Goal: Find specific page/section: Find specific page/section

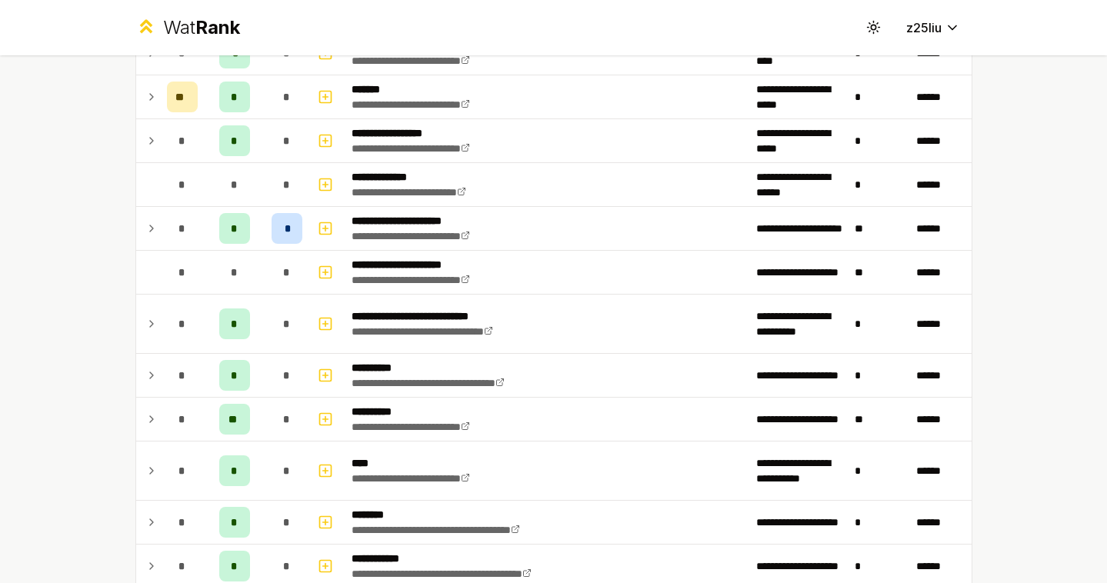
scroll to position [1355, 0]
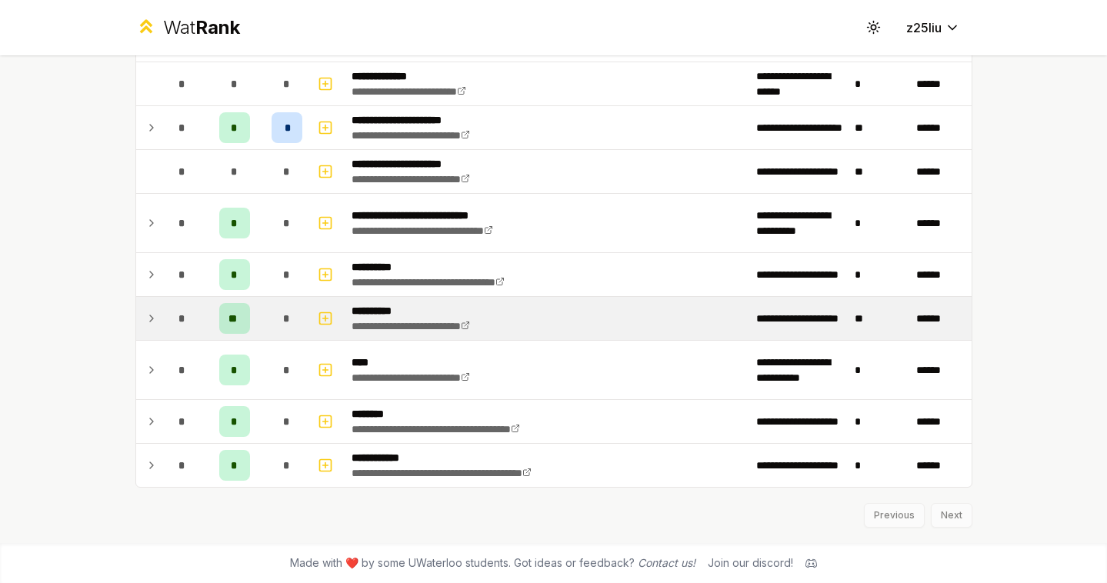
click at [161, 324] on td "*" at bounding box center [182, 318] width 43 height 43
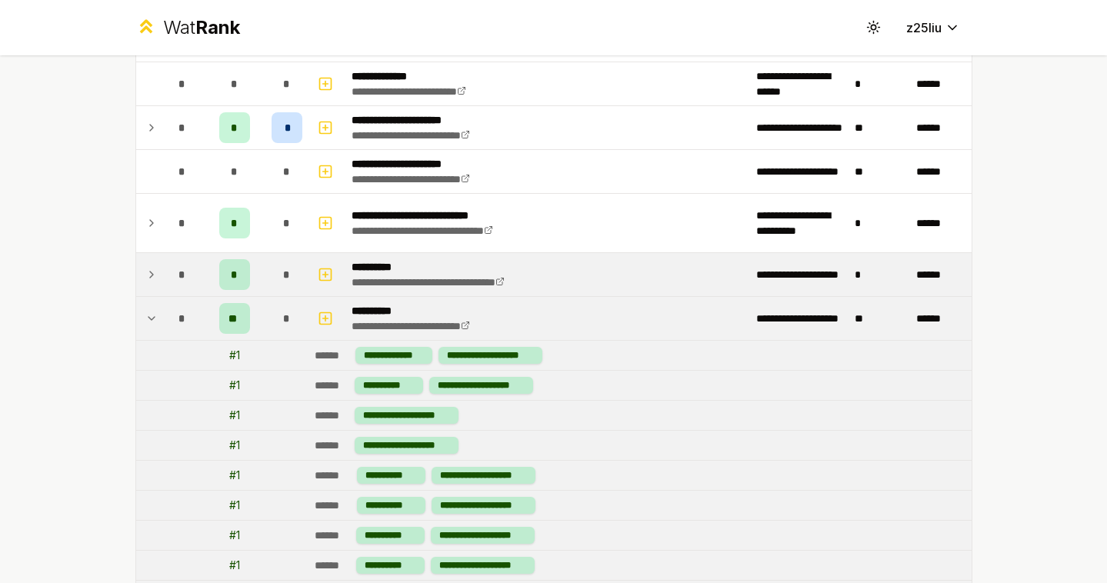
click at [161, 276] on td "*" at bounding box center [182, 274] width 43 height 43
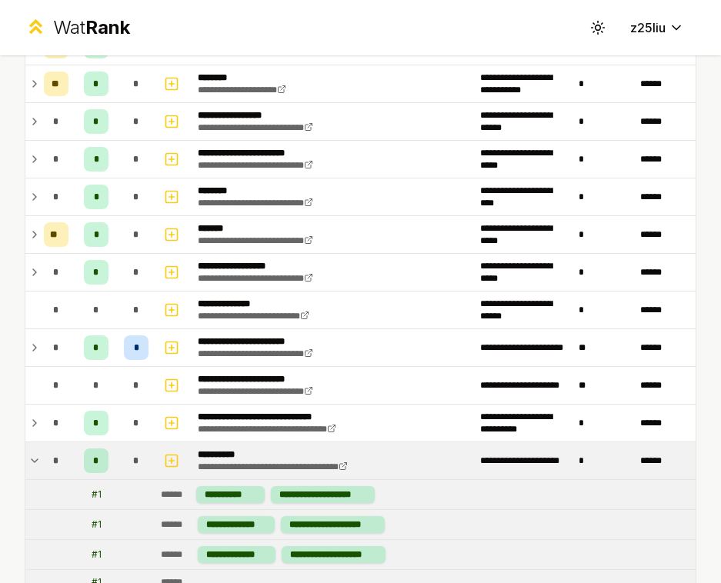
scroll to position [1066, 0]
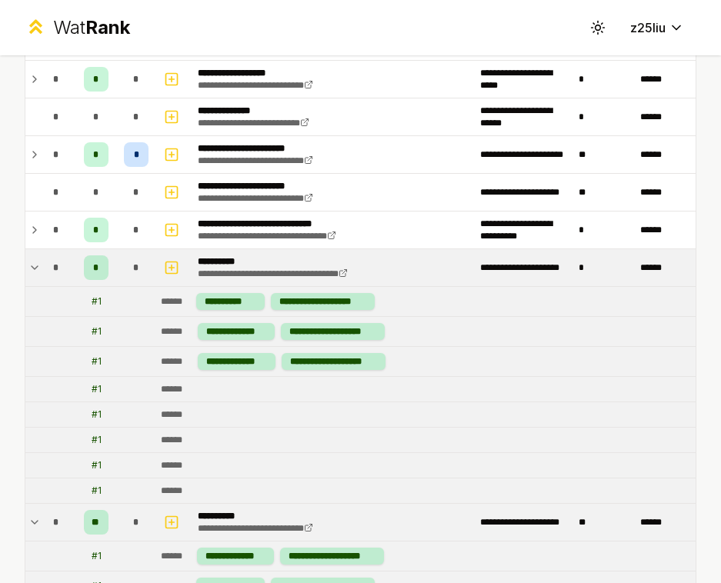
click at [45, 267] on div "*" at bounding box center [56, 267] width 25 height 25
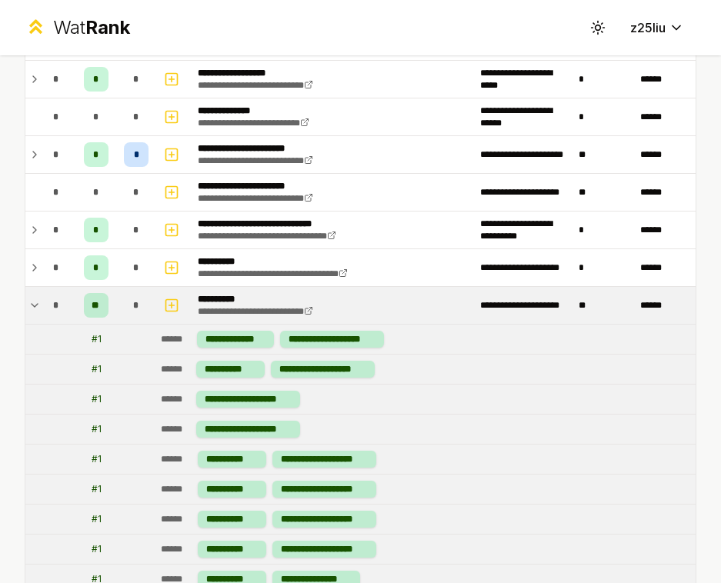
click at [32, 295] on td at bounding box center [31, 305] width 12 height 37
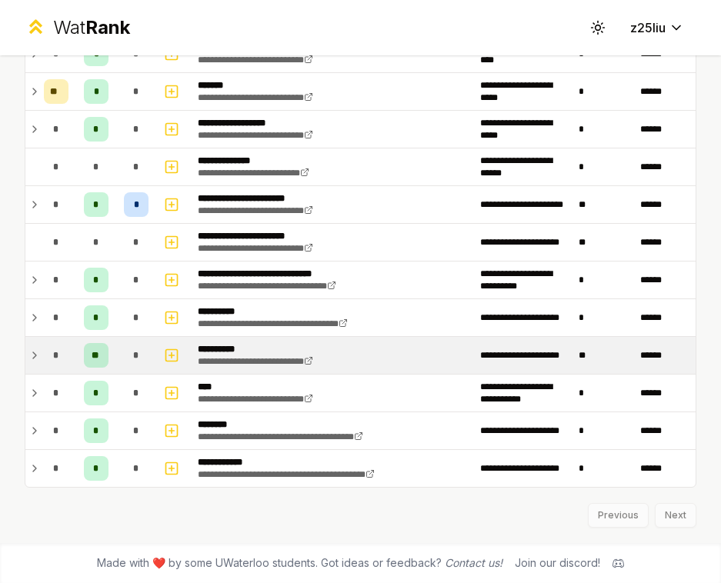
click at [32, 295] on td at bounding box center [31, 280] width 12 height 37
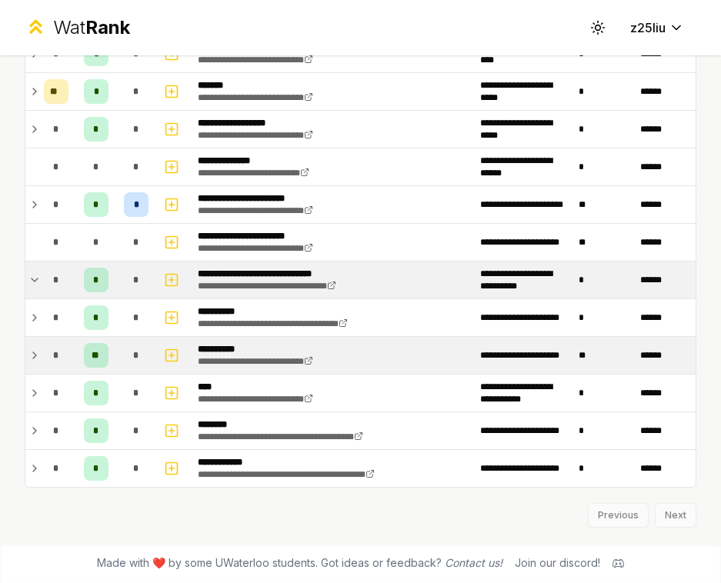
scroll to position [1066, 0]
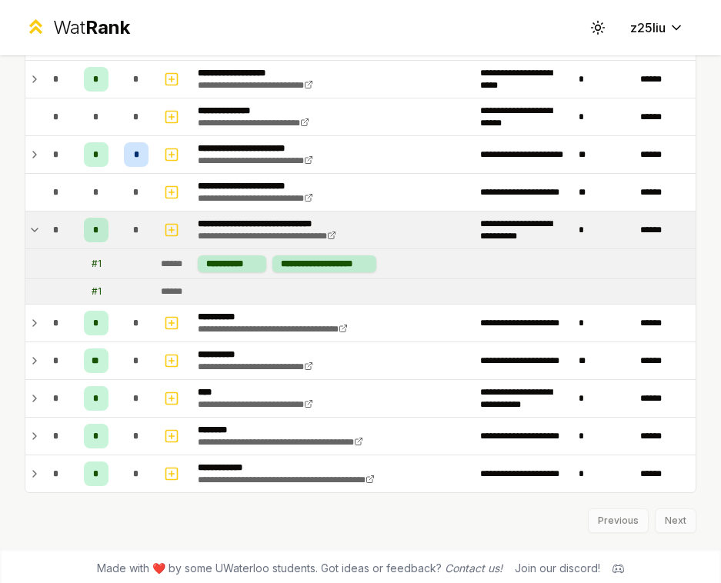
click at [41, 247] on td "*" at bounding box center [56, 230] width 37 height 37
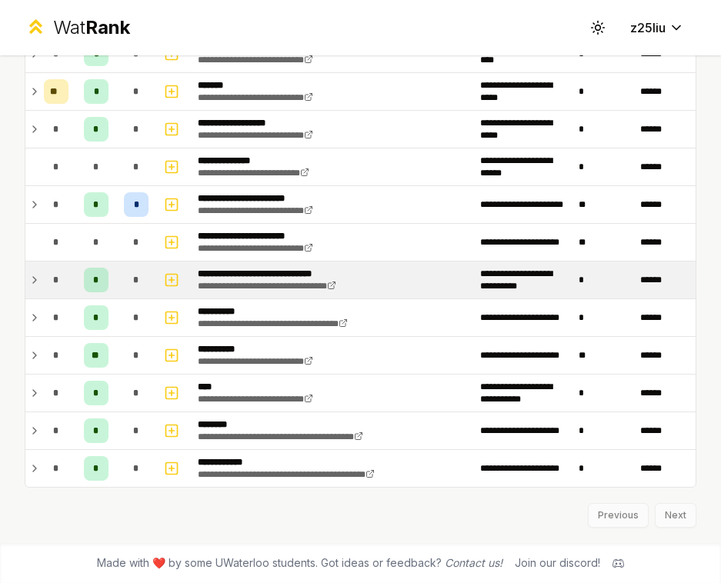
click at [44, 275] on div "*" at bounding box center [56, 280] width 25 height 25
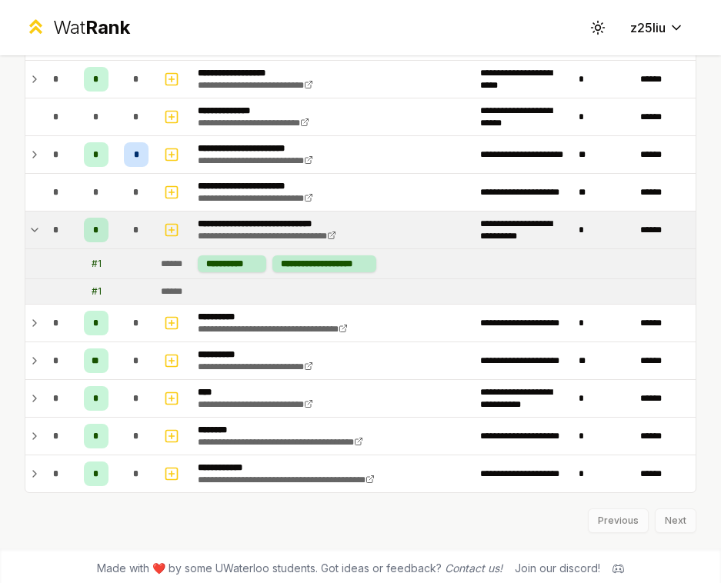
click at [61, 228] on div "*" at bounding box center [56, 230] width 25 height 25
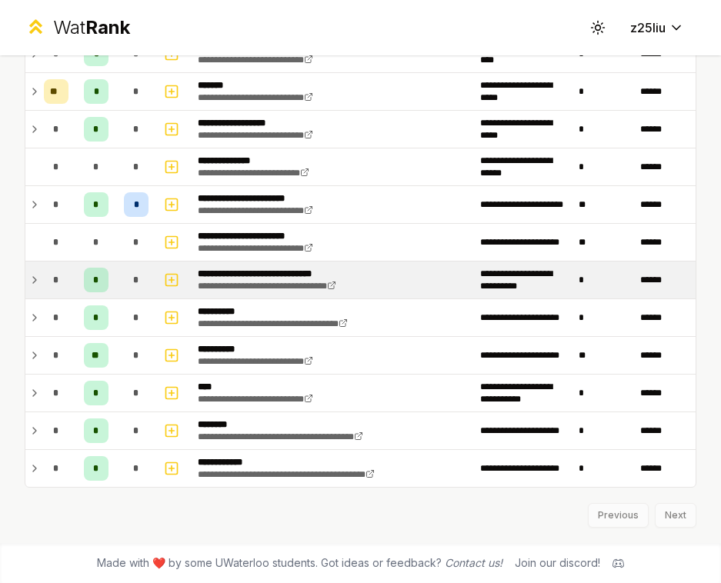
scroll to position [1016, 0]
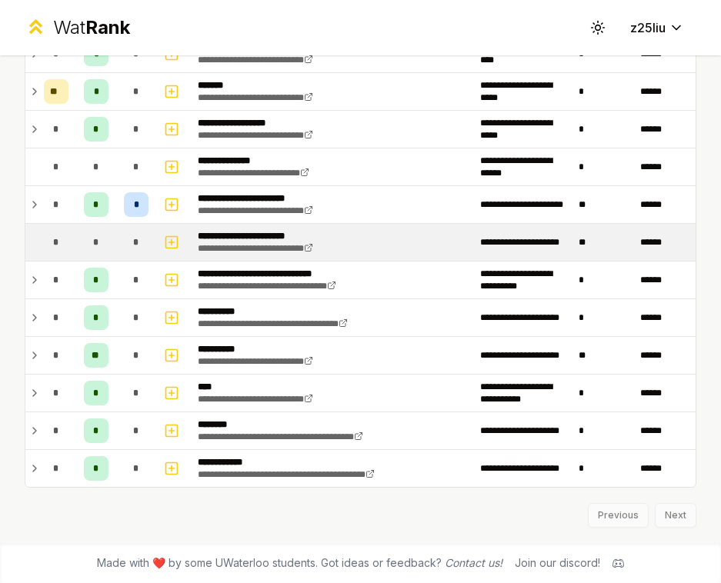
click at [67, 254] on td "*" at bounding box center [56, 242] width 37 height 37
click at [52, 232] on div "*" at bounding box center [56, 242] width 25 height 25
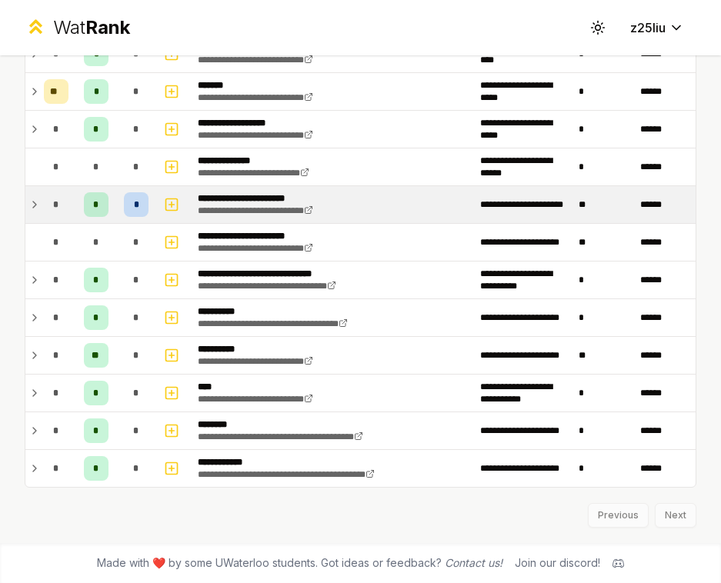
click at [44, 208] on div "*" at bounding box center [56, 204] width 25 height 25
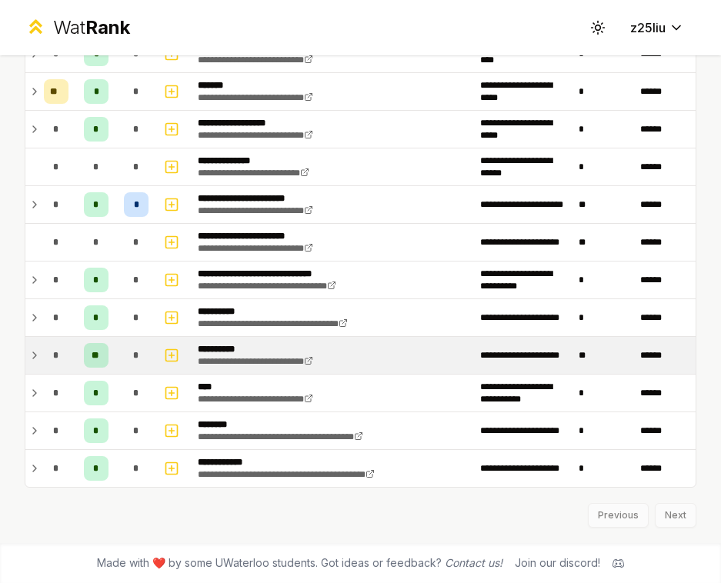
click at [29, 352] on icon at bounding box center [34, 355] width 12 height 18
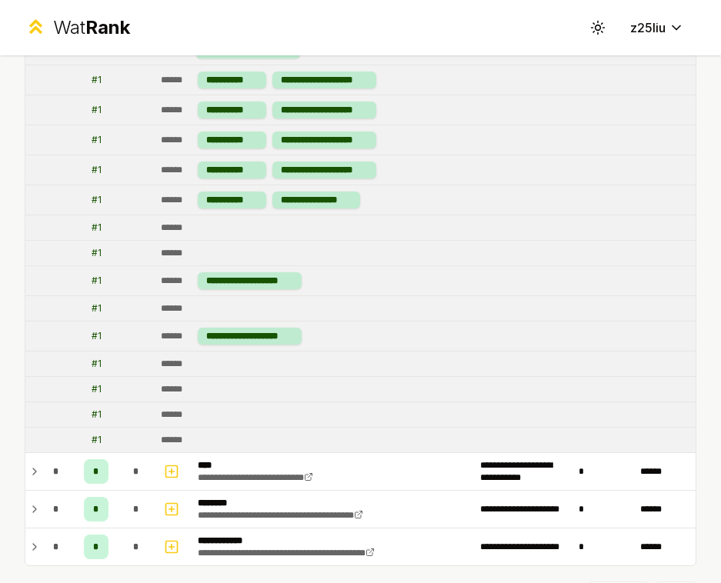
scroll to position [1436, 0]
